Goal: Find specific page/section

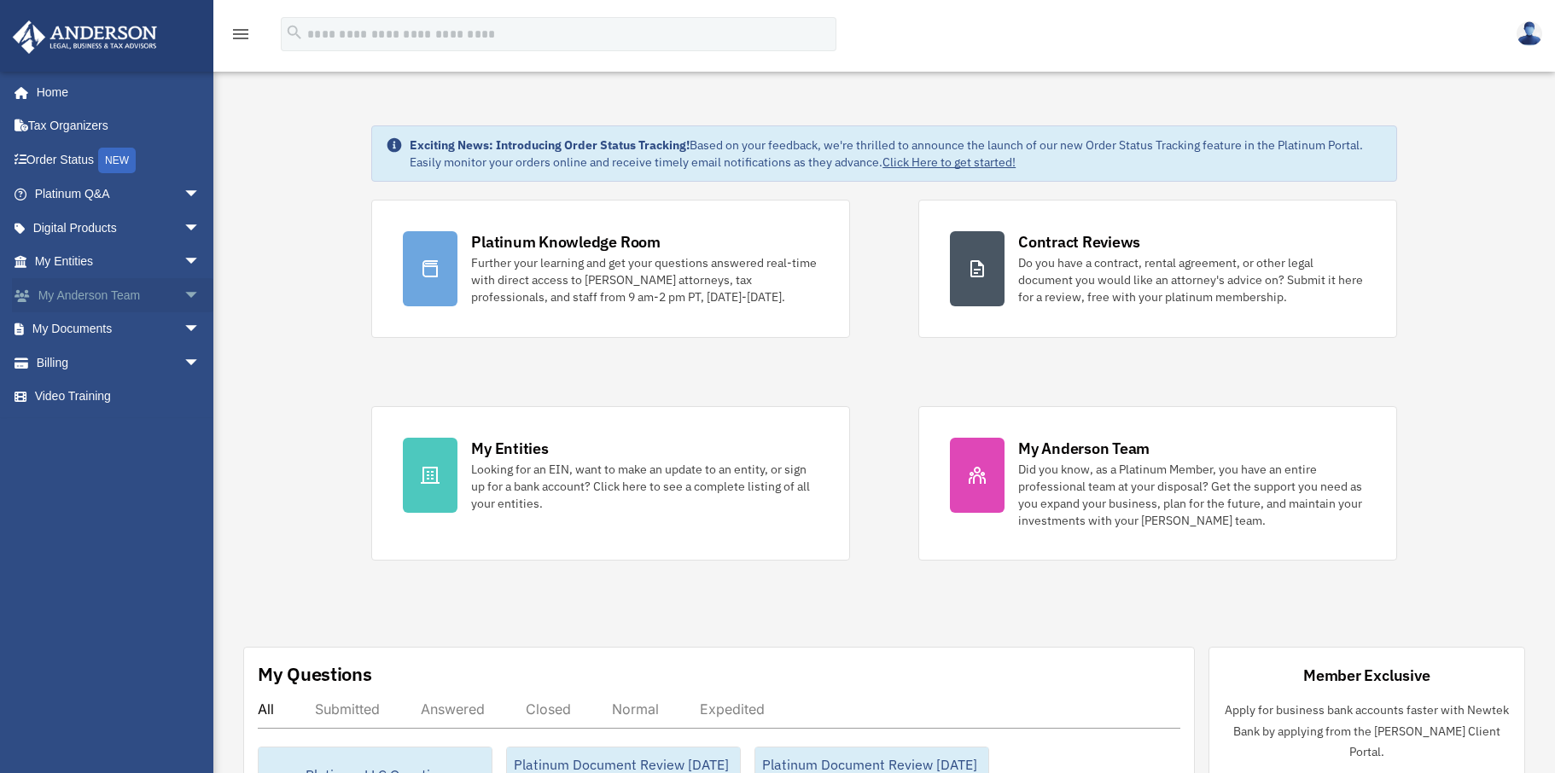
click at [184, 301] on span "arrow_drop_down" at bounding box center [201, 295] width 34 height 35
click at [135, 335] on link "My Anderson Team" at bounding box center [125, 329] width 202 height 34
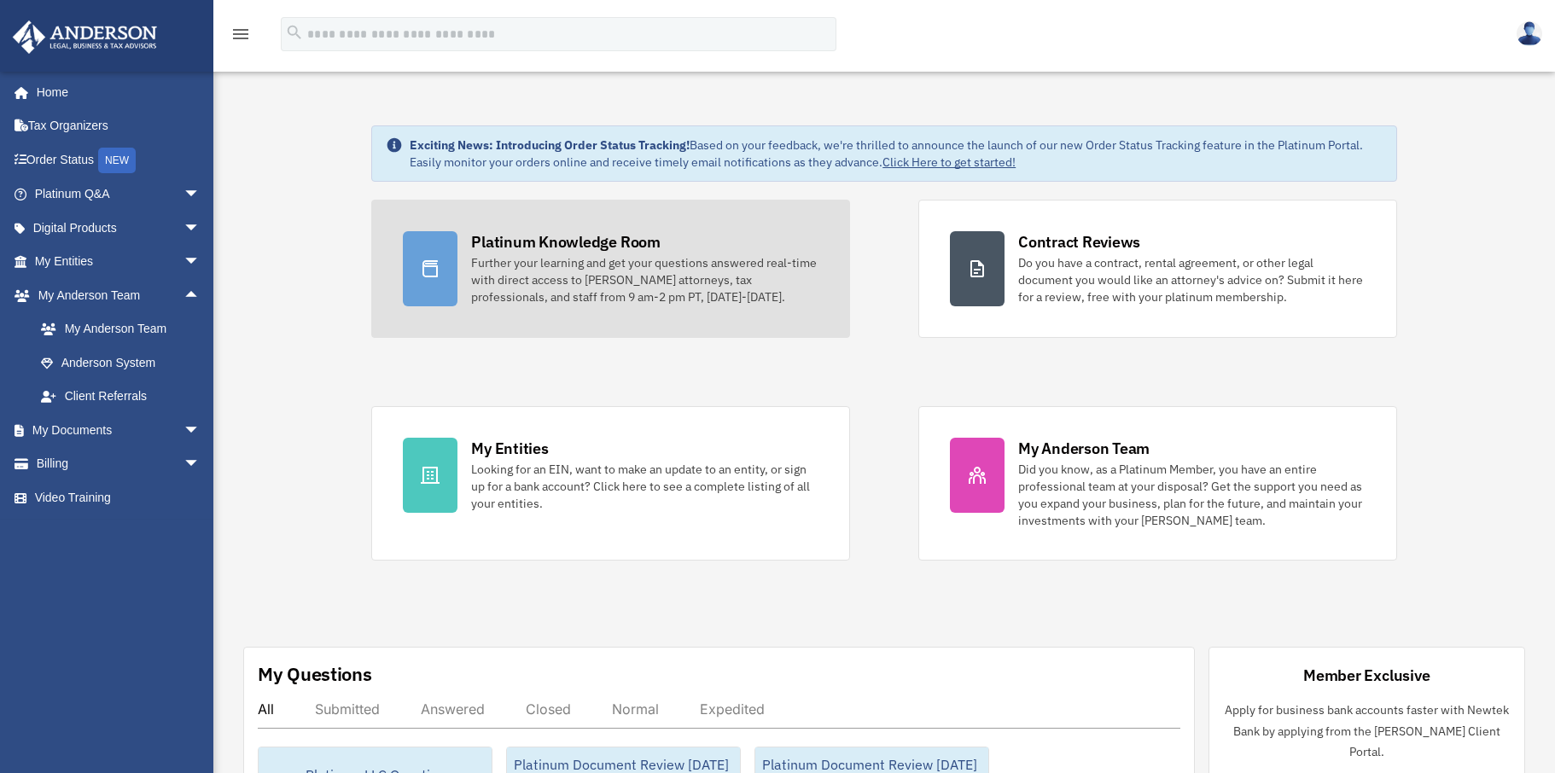
scroll to position [156, 0]
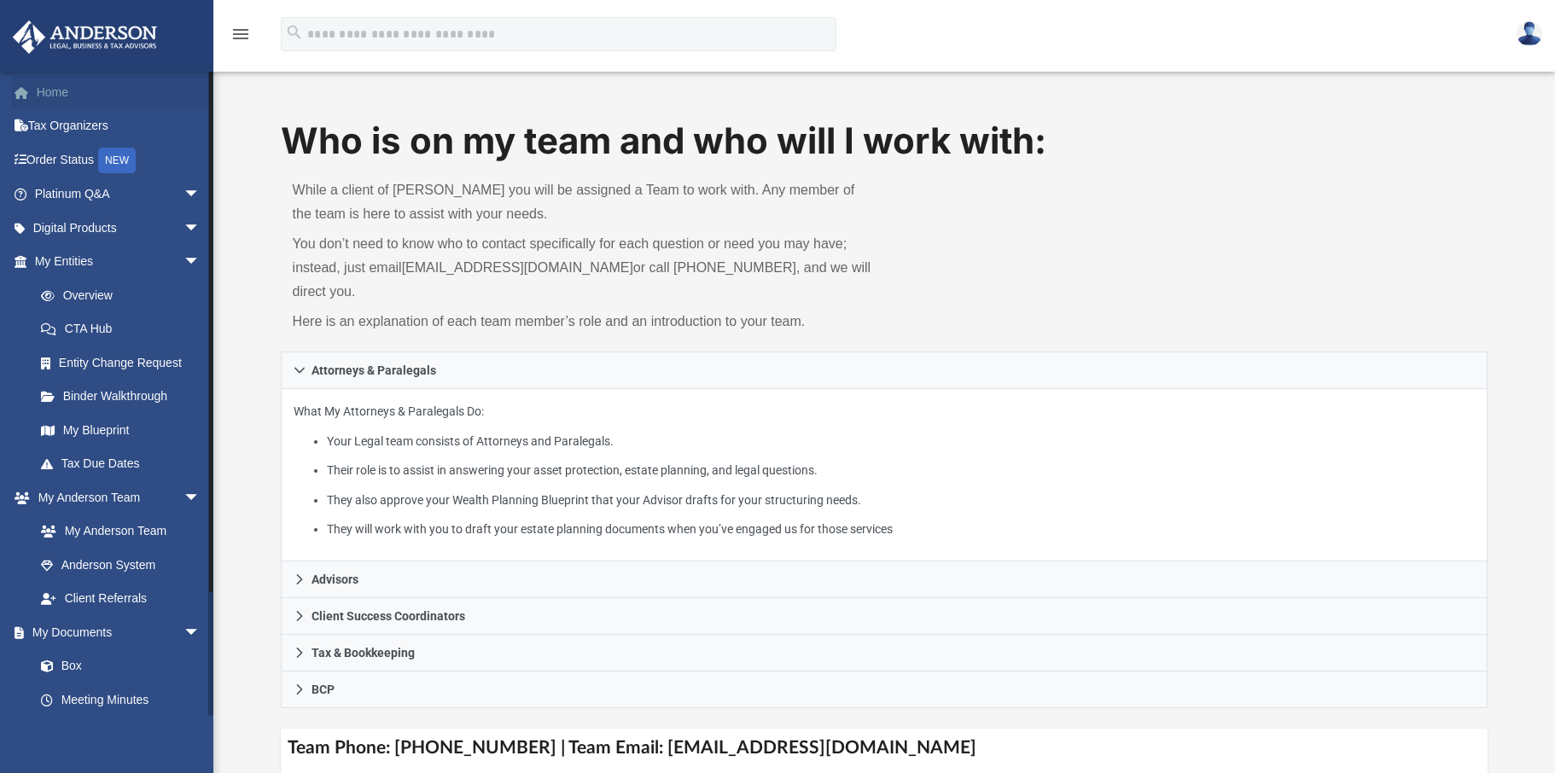
click at [61, 91] on link "Home" at bounding box center [119, 92] width 214 height 34
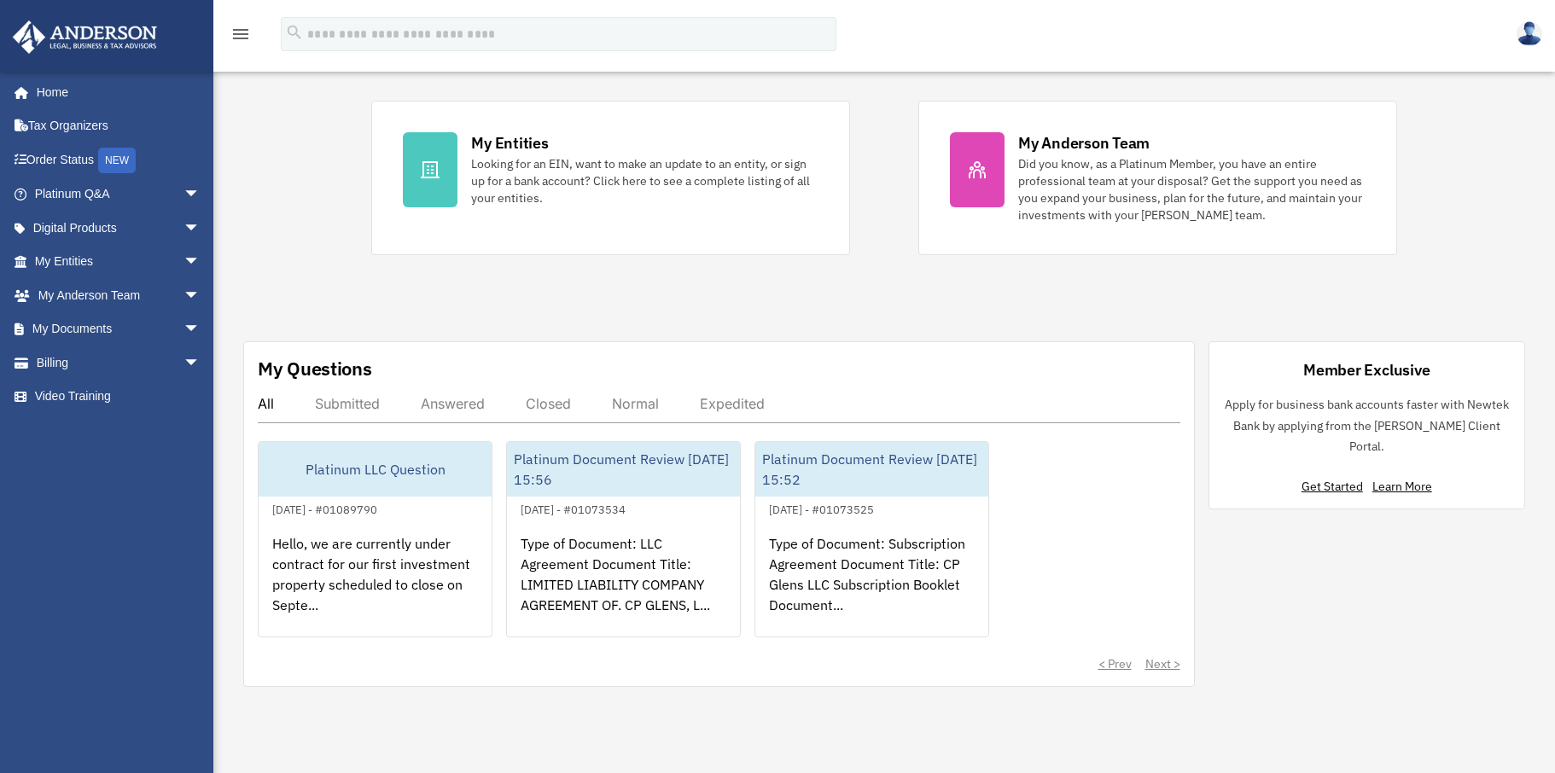
scroll to position [318, 0]
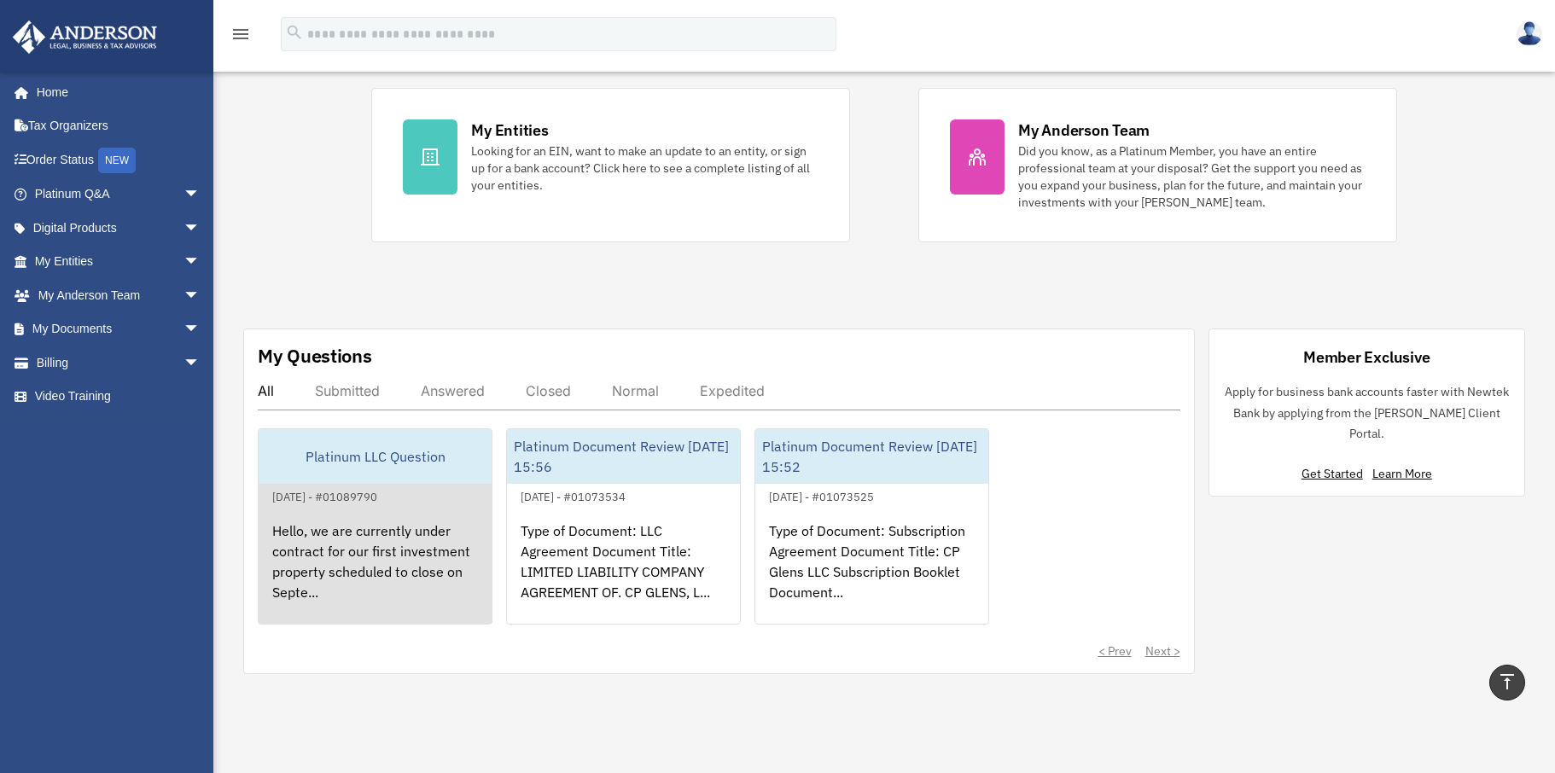
click at [348, 530] on div "Hello, we are currently under contract for our first investment property schedu…" at bounding box center [375, 573] width 233 height 133
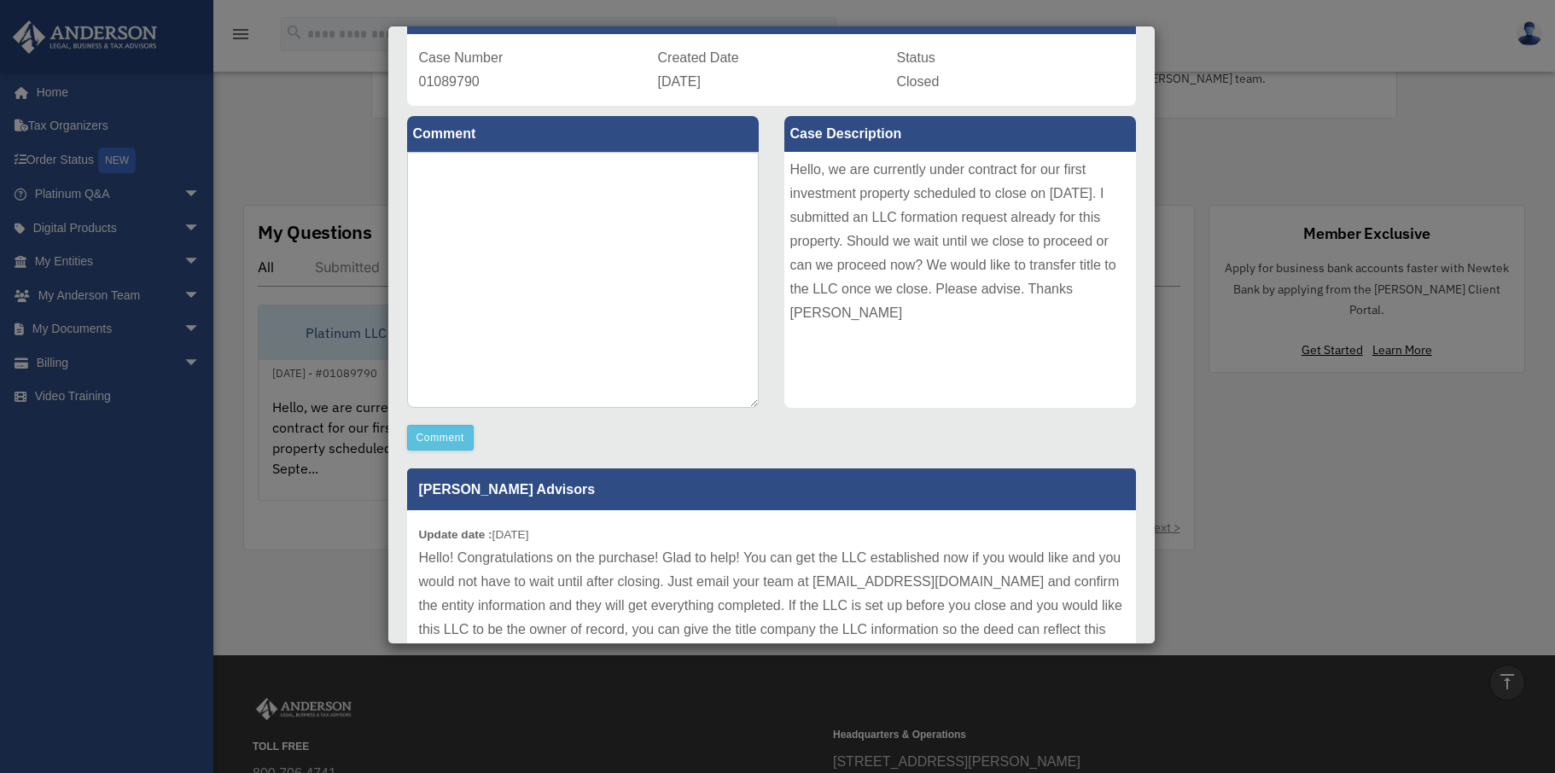
scroll to position [102, 0]
